Goal: Task Accomplishment & Management: Use online tool/utility

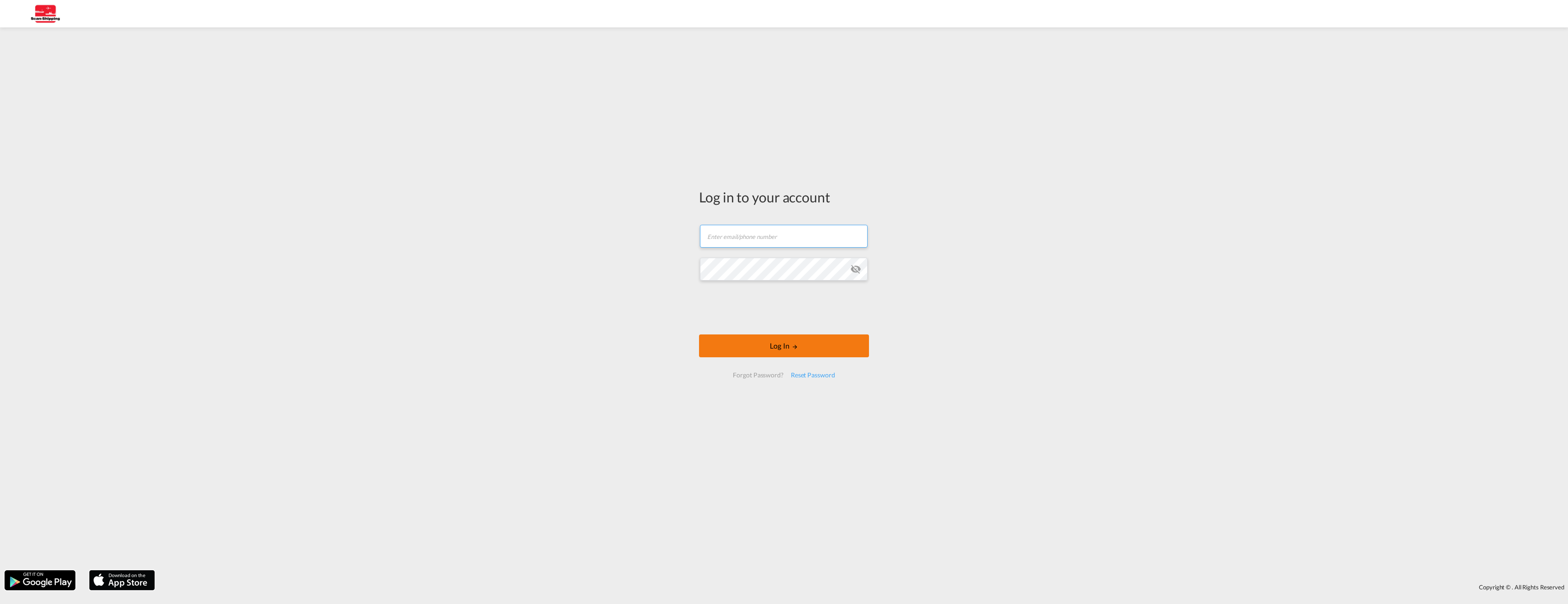
type input "[EMAIL_ADDRESS][DOMAIN_NAME]"
click at [782, 345] on button "Log In" at bounding box center [783, 346] width 170 height 23
